Goal: Browse casually

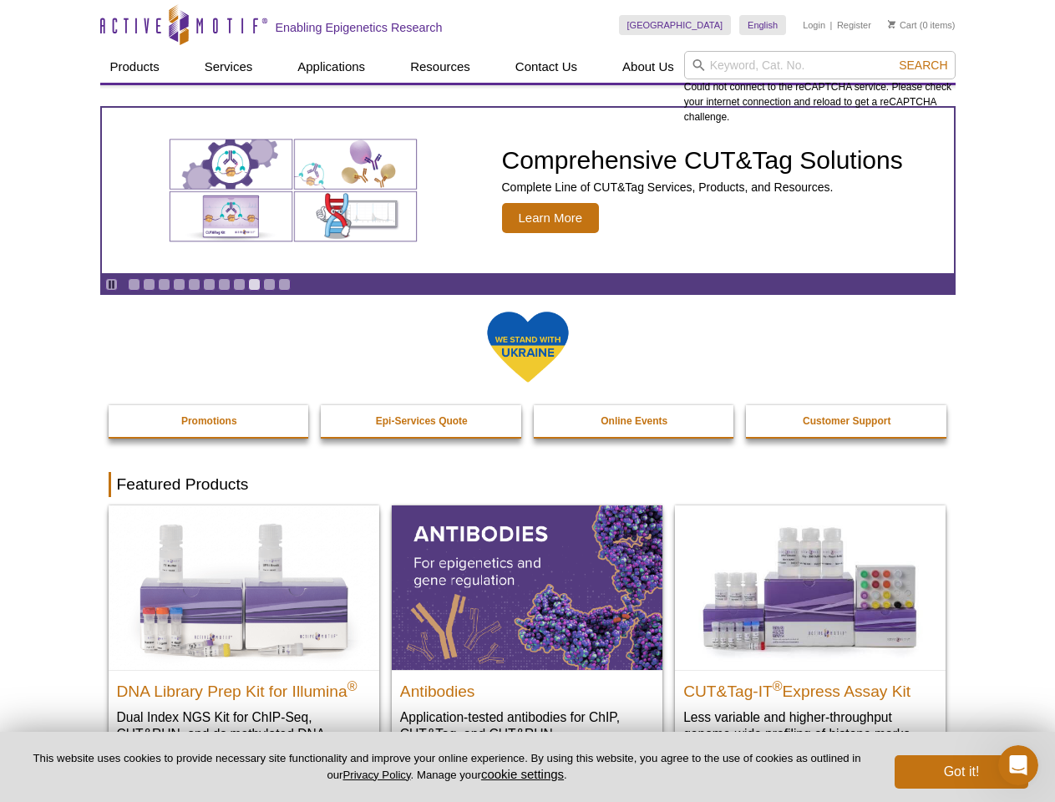
click at [819, 65] on input "search" at bounding box center [819, 65] width 271 height 28
click at [923, 65] on span "Search" at bounding box center [922, 64] width 48 height 13
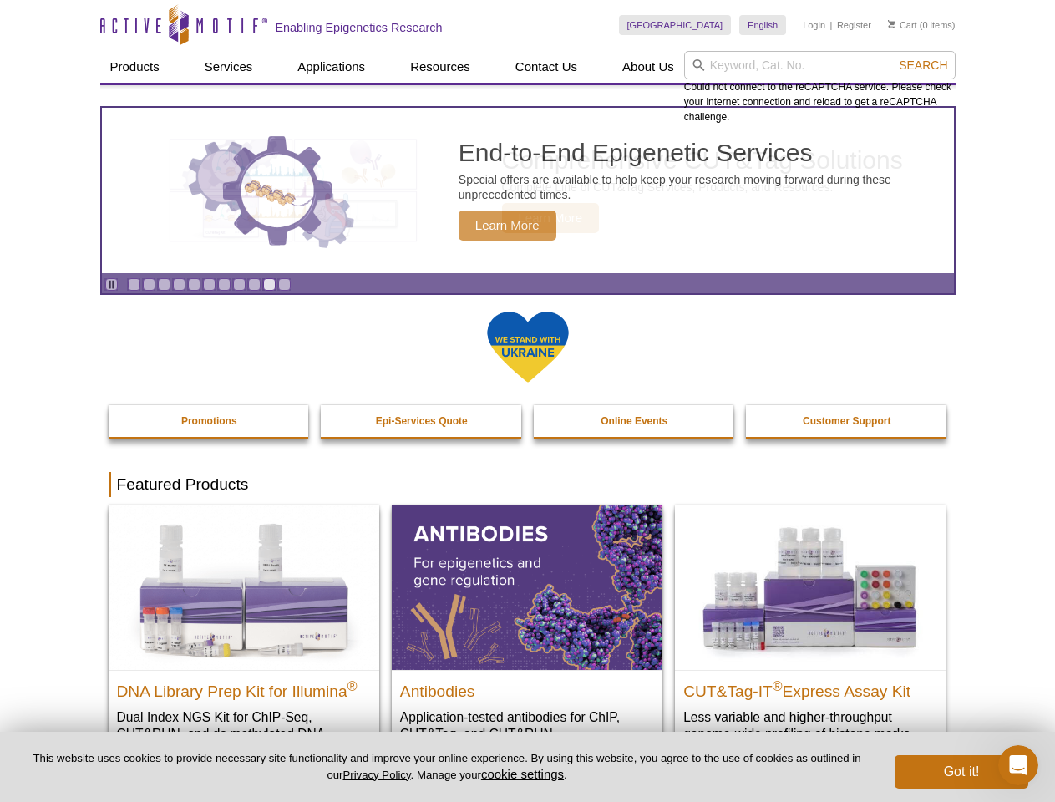
click at [111, 284] on icon "Pause" at bounding box center [111, 284] width 11 height 11
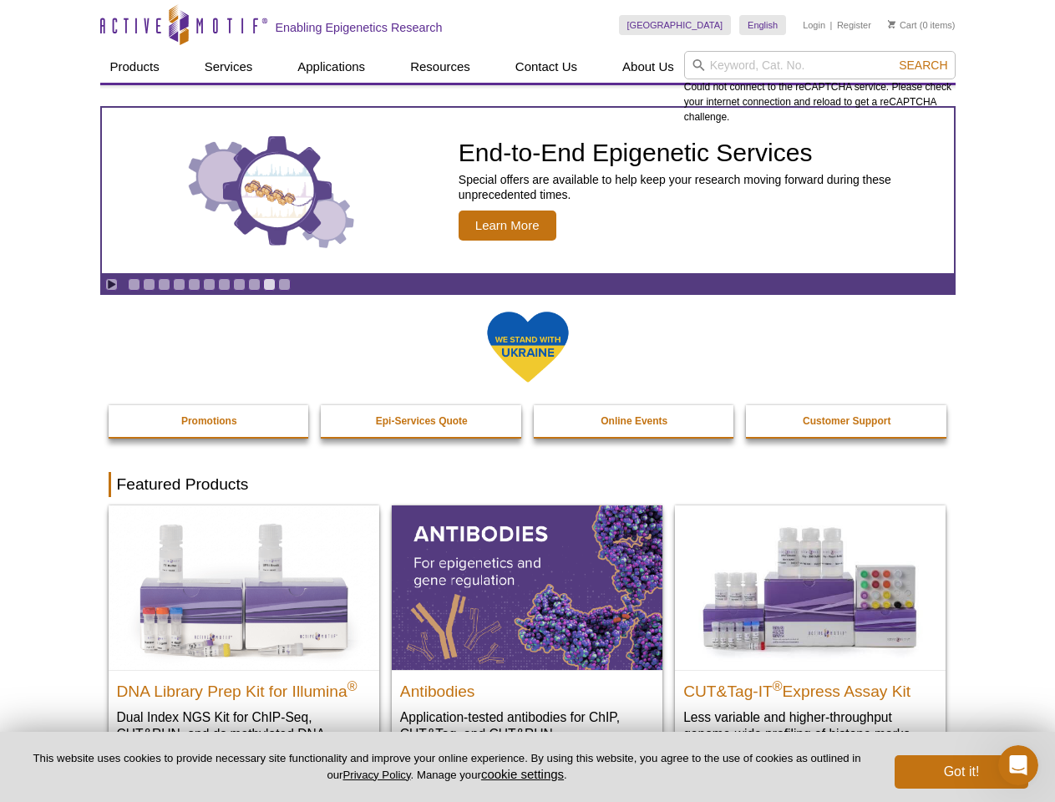
click at [134, 284] on link "Go to slide 1" at bounding box center [134, 284] width 13 height 13
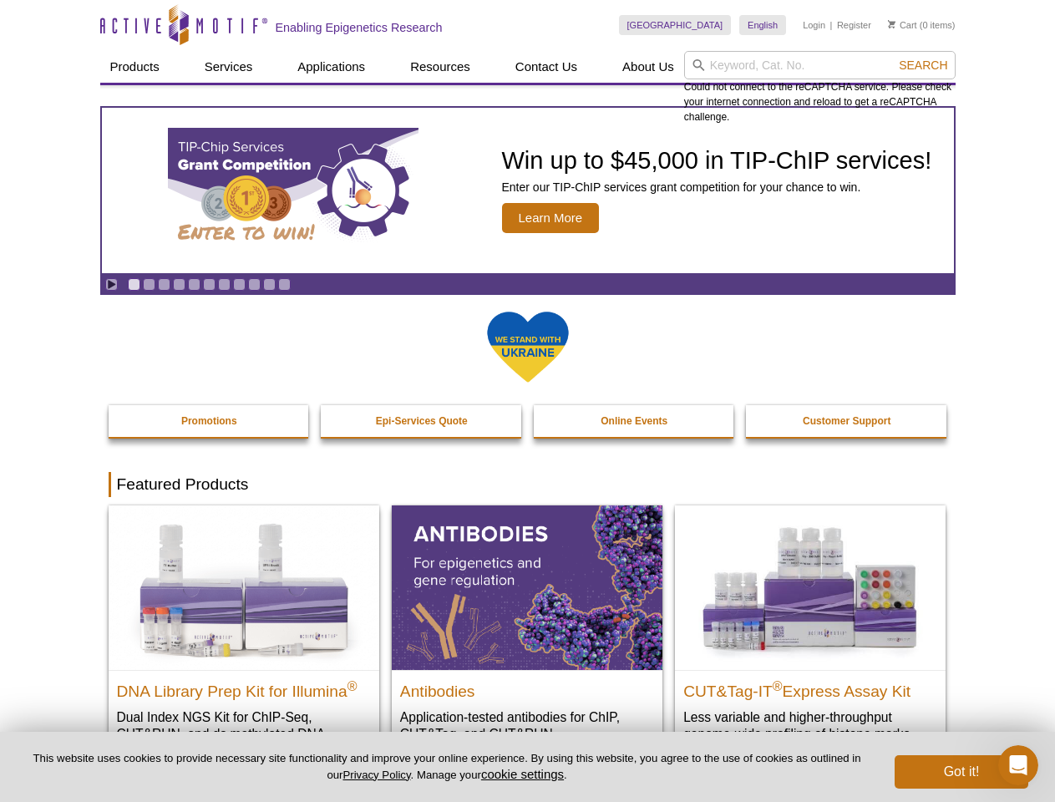
click at [149, 284] on link "Go to slide 2" at bounding box center [149, 284] width 13 height 13
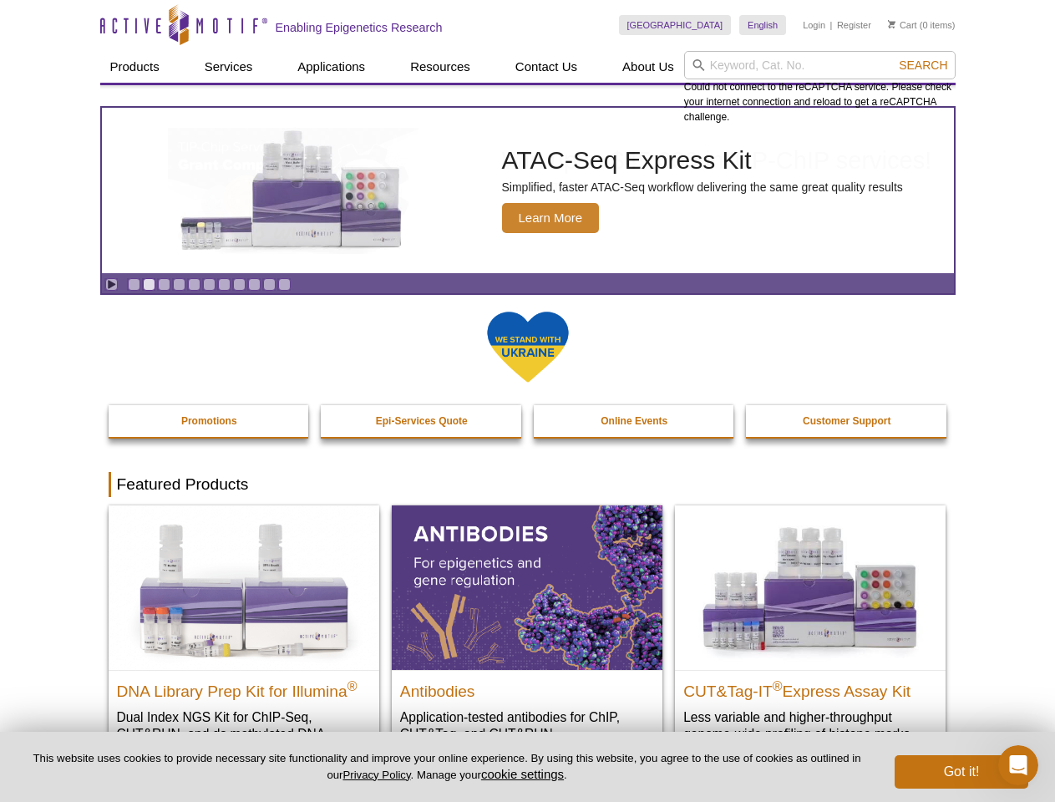
click at [164, 284] on link "Go to slide 3" at bounding box center [164, 284] width 13 height 13
click at [179, 284] on link "Go to slide 4" at bounding box center [179, 284] width 13 height 13
